Goal: Information Seeking & Learning: Learn about a topic

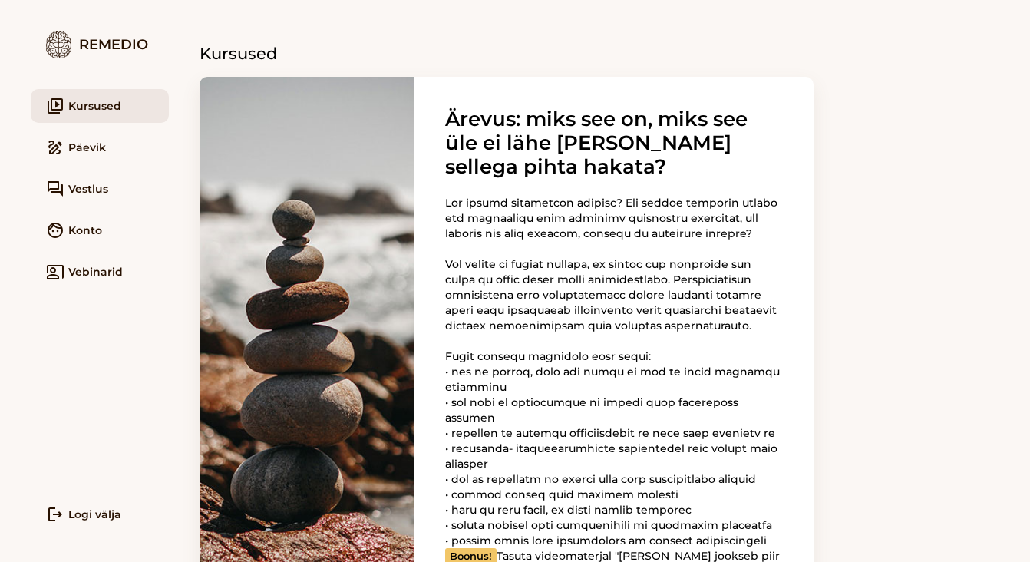
scroll to position [218, 0]
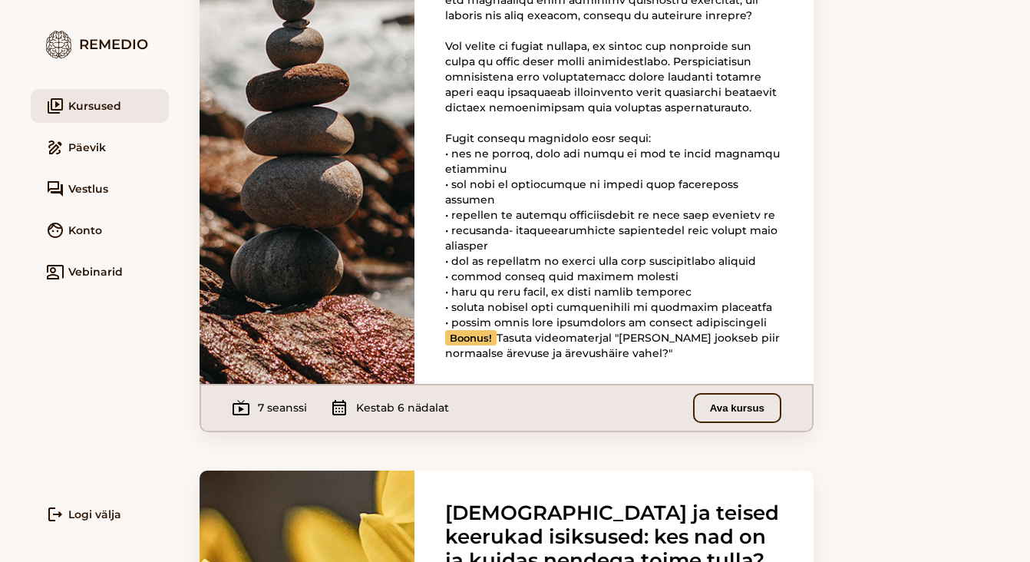
click at [744, 423] on button "Ava kursus" at bounding box center [737, 408] width 88 height 30
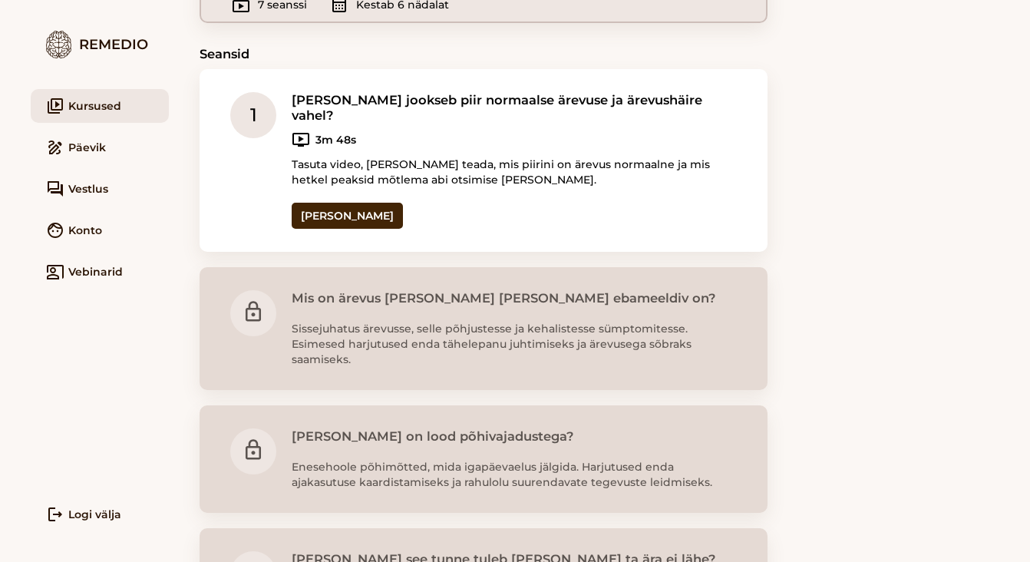
scroll to position [326, 0]
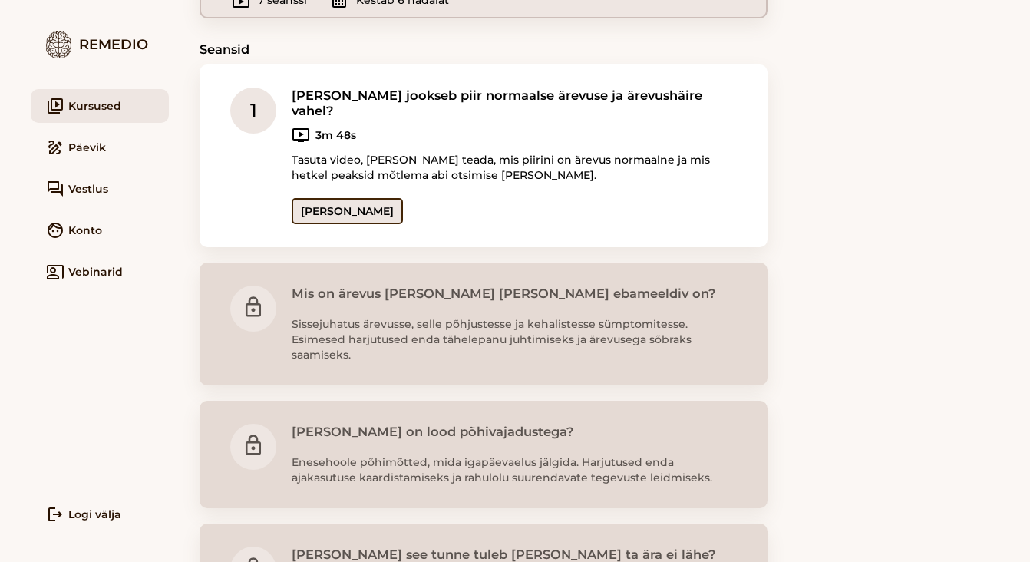
click at [340, 198] on link "Ava seanss" at bounding box center [347, 211] width 111 height 26
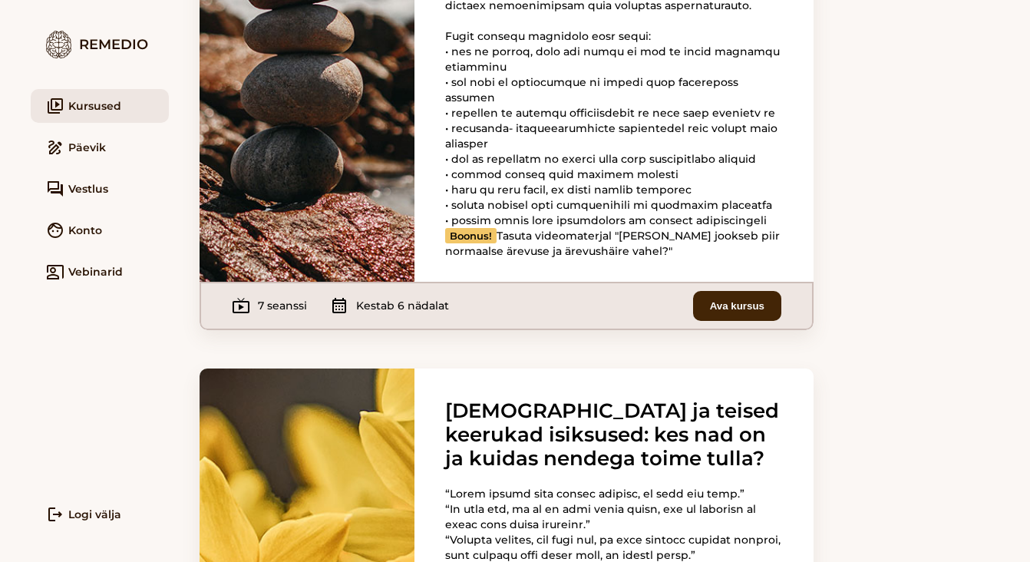
scroll to position [321, 0]
click at [751, 320] on button "Ava kursus" at bounding box center [737, 305] width 88 height 30
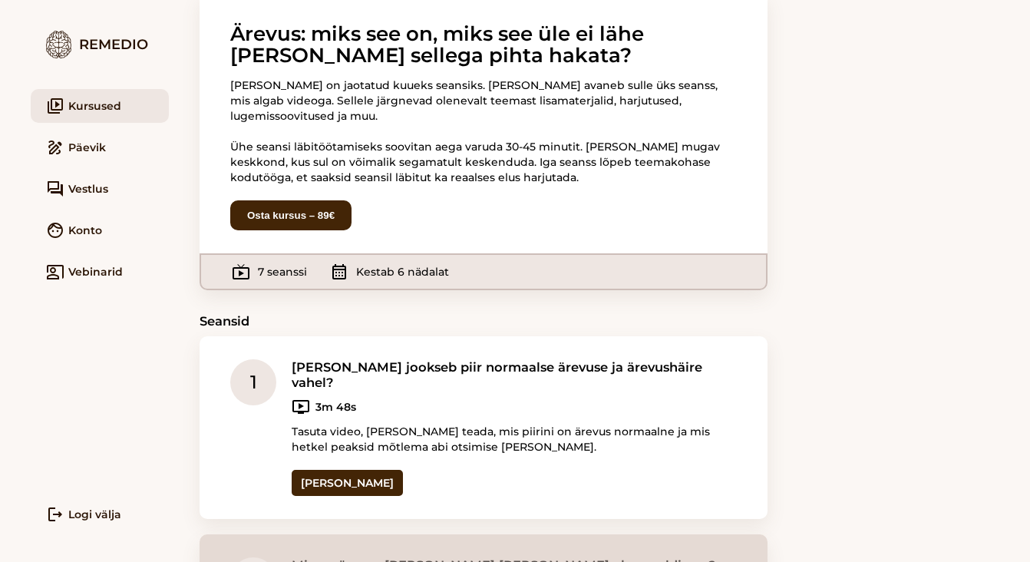
scroll to position [56, 0]
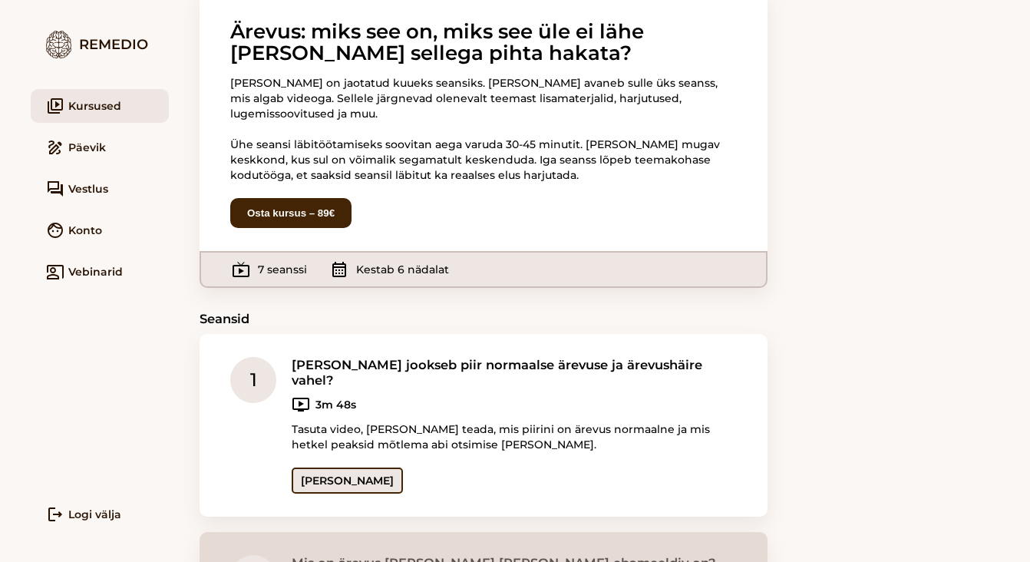
click at [347, 468] on link "[PERSON_NAME]" at bounding box center [347, 481] width 111 height 26
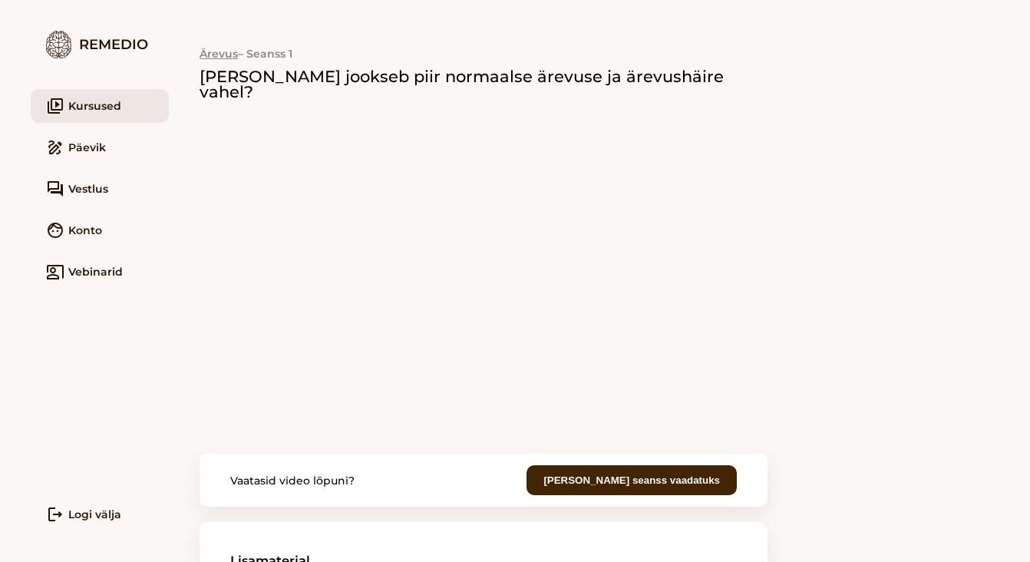
click at [330, 423] on div "Ärevus – Seanss 1 [PERSON_NAME] jookseb piir normaalse ärevuse ja ärevushäire v…" at bounding box center [484, 318] width 568 height 637
click at [700, 465] on button "[PERSON_NAME] seanss vaadatuks" at bounding box center [632, 480] width 210 height 30
